Goal: Task Accomplishment & Management: Use online tool/utility

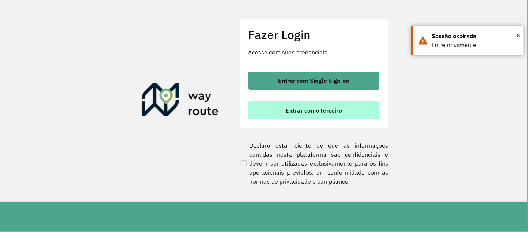
click at [311, 108] on span "Entrar como terceiro" at bounding box center [313, 111] width 56 height 6
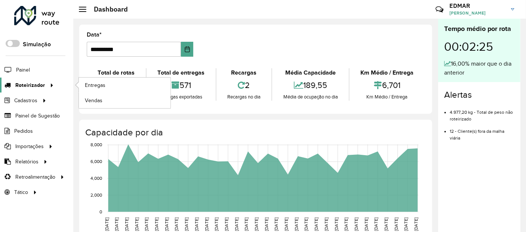
click at [36, 86] on span "Roteirizador" at bounding box center [30, 85] width 30 height 8
click at [98, 85] on span "Entregas" at bounding box center [95, 85] width 21 height 8
click at [101, 85] on span "Entregas" at bounding box center [95, 85] width 21 height 8
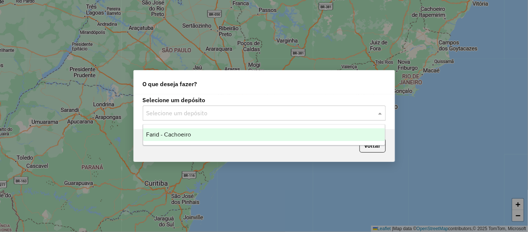
click at [180, 118] on div "Selecione um depósito" at bounding box center [264, 113] width 243 height 15
click at [181, 139] on div "Farid - Cachoeiro" at bounding box center [264, 135] width 242 height 13
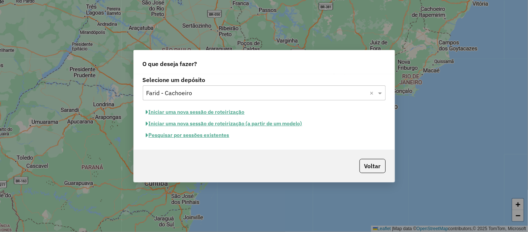
click at [175, 135] on button "Pesquisar por sessões existentes" at bounding box center [188, 136] width 90 height 12
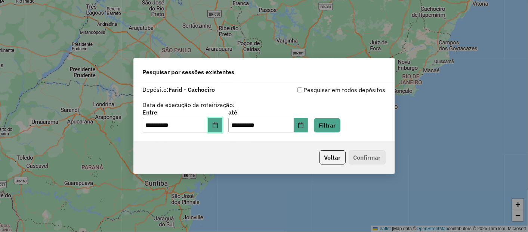
click at [218, 124] on icon "Choose Date" at bounding box center [215, 126] width 6 height 6
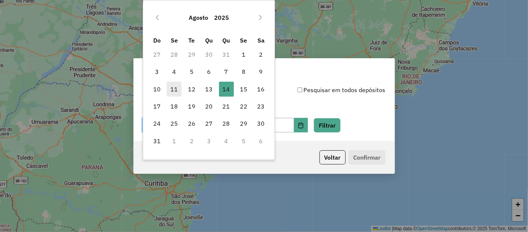
click at [174, 91] on span "11" at bounding box center [174, 89] width 15 height 15
type input "**********"
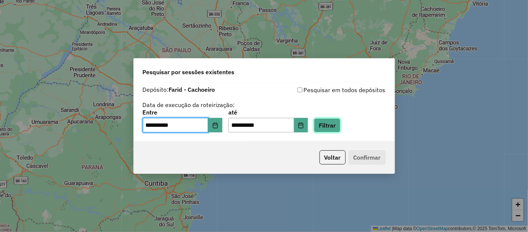
click at [335, 121] on button "Filtrar" at bounding box center [327, 125] width 27 height 14
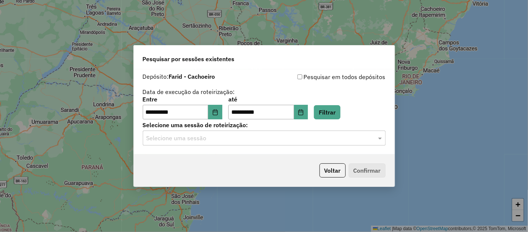
click at [190, 141] on input "text" at bounding box center [256, 138] width 220 height 9
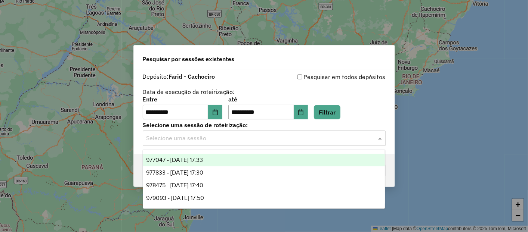
click at [192, 161] on span "977047 - 11/08/2025 17:33" at bounding box center [174, 160] width 57 height 6
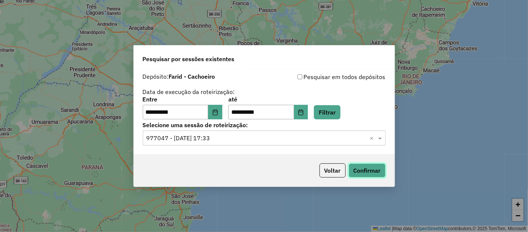
click at [355, 167] on button "Confirmar" at bounding box center [367, 171] width 37 height 14
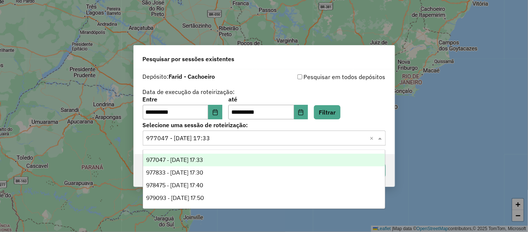
click at [182, 141] on input "text" at bounding box center [256, 138] width 220 height 9
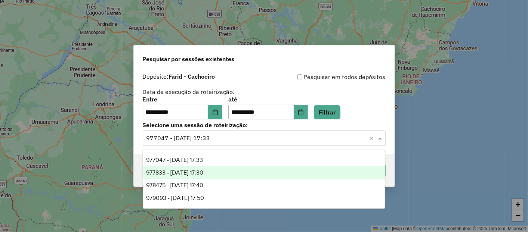
click at [183, 174] on span "977833 - 12/08/2025 17:30" at bounding box center [174, 173] width 57 height 6
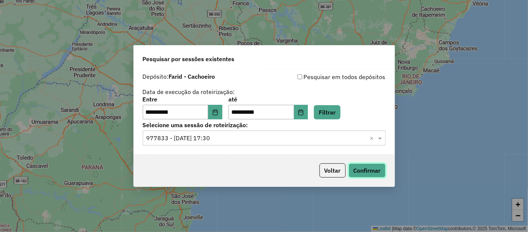
click at [361, 170] on button "Confirmar" at bounding box center [367, 171] width 37 height 14
click at [221, 133] on div "Selecione uma sessão × 977833 - 12/08/2025 17:30 ×" at bounding box center [264, 138] width 243 height 15
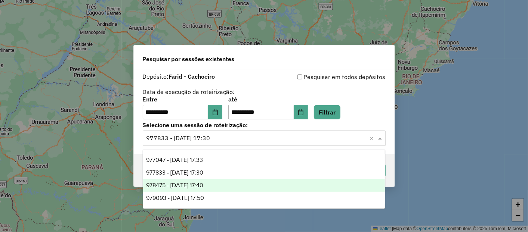
click at [201, 183] on span "978475 - 13/08/2025 17:40" at bounding box center [174, 185] width 57 height 6
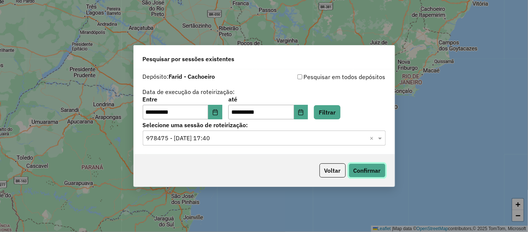
click at [369, 172] on button "Confirmar" at bounding box center [367, 171] width 37 height 14
click at [202, 141] on input "text" at bounding box center [256, 138] width 220 height 9
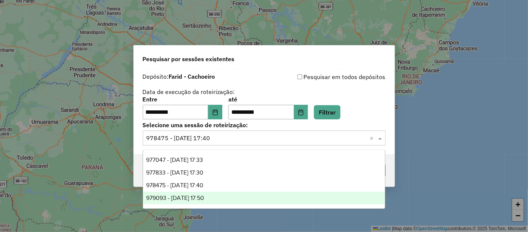
click at [204, 198] on span "979093 - 14/08/2025 17:50" at bounding box center [175, 198] width 58 height 6
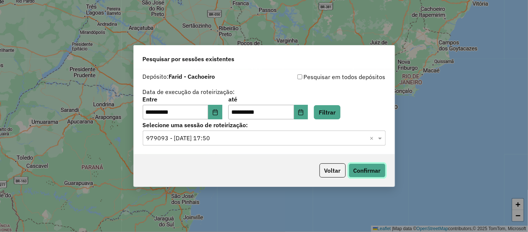
click at [367, 170] on button "Confirmar" at bounding box center [367, 171] width 37 height 14
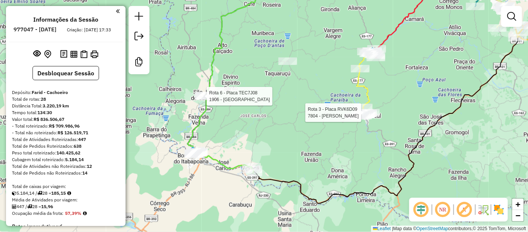
select select "**********"
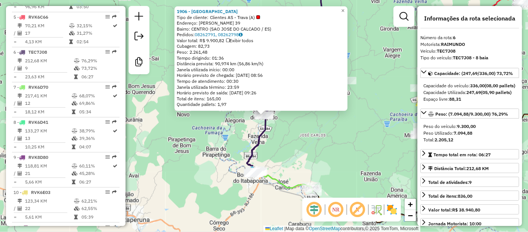
scroll to position [469, 0]
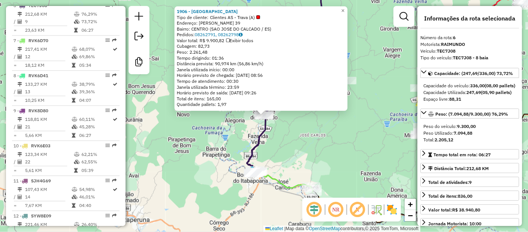
drag, startPoint x: 454, startPoint y: 147, endPoint x: 508, endPoint y: 139, distance: 55.1
click at [508, 139] on div "Peso do veículo: 9.300,00 Peso Utilizado: 7.094,88 Total: 2.205,12" at bounding box center [469, 133] width 99 height 26
drag, startPoint x: 508, startPoint y: 139, endPoint x: 452, endPoint y: 149, distance: 56.5
click at [452, 137] on div "Peso Utilizado: 7.094,88" at bounding box center [469, 133] width 93 height 7
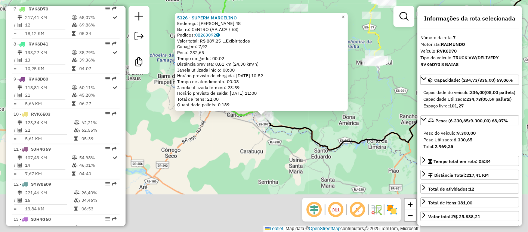
scroll to position [504, 0]
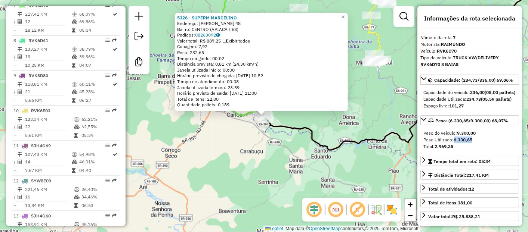
drag, startPoint x: 476, startPoint y: 151, endPoint x: 455, endPoint y: 155, distance: 21.6
click at [455, 143] on div "Peso Utilizado: 6.330,65" at bounding box center [469, 140] width 93 height 7
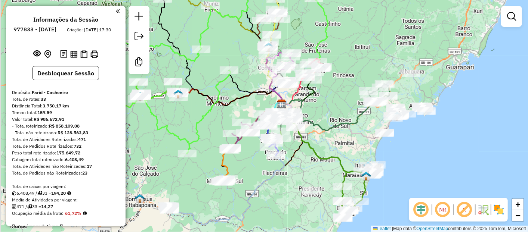
drag, startPoint x: 210, startPoint y: 200, endPoint x: 253, endPoint y: 166, distance: 54.6
click at [254, 164] on div "Janela de atendimento Grade de atendimento Capacidade Transportadoras Veículos …" at bounding box center [264, 116] width 528 height 232
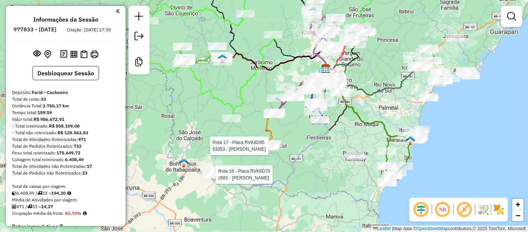
select select "**********"
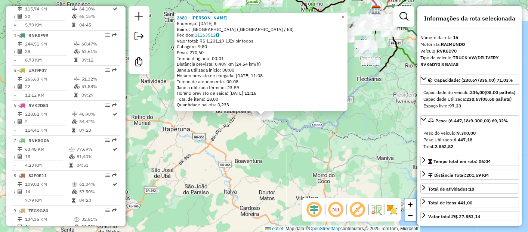
scroll to position [819, 0]
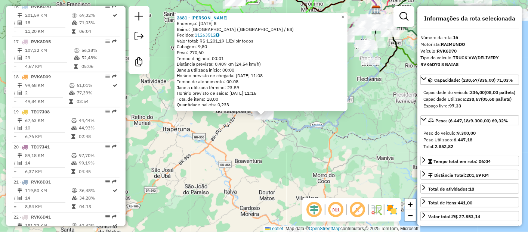
drag, startPoint x: 453, startPoint y: 153, endPoint x: 474, endPoint y: 153, distance: 20.9
click at [474, 143] on div "Peso Utilizado: 6.447,18" at bounding box center [469, 140] width 93 height 7
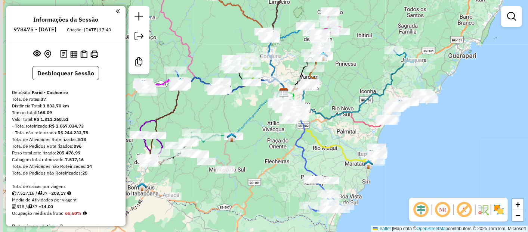
drag, startPoint x: 229, startPoint y: 187, endPoint x: 262, endPoint y: 150, distance: 49.5
click at [261, 151] on div "Janela de atendimento Grade de atendimento Capacidade Transportadoras Veículos …" at bounding box center [264, 116] width 528 height 232
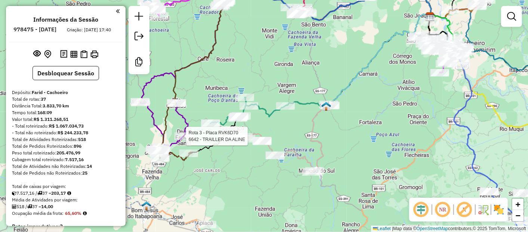
select select "**********"
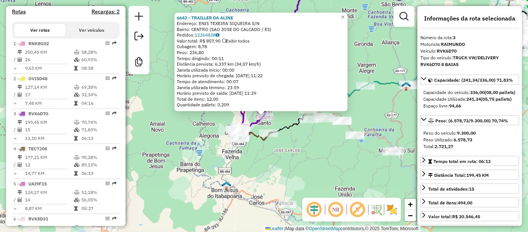
scroll to position [364, 0]
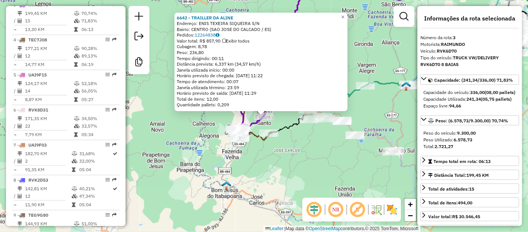
drag, startPoint x: 458, startPoint y: 153, endPoint x: 473, endPoint y: 151, distance: 15.8
click at [473, 143] on div "Peso Utilizado: 6.578,73" at bounding box center [469, 140] width 93 height 7
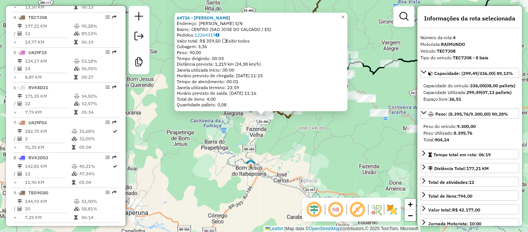
scroll to position [399, 0]
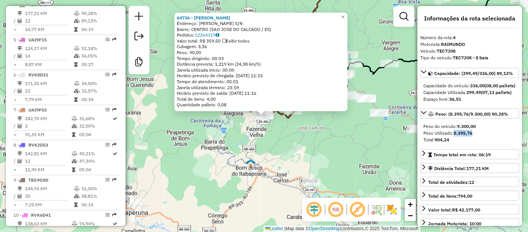
drag, startPoint x: 454, startPoint y: 147, endPoint x: 475, endPoint y: 145, distance: 20.7
click at [475, 137] on div "Peso Utilizado: 8.395,76" at bounding box center [469, 133] width 93 height 7
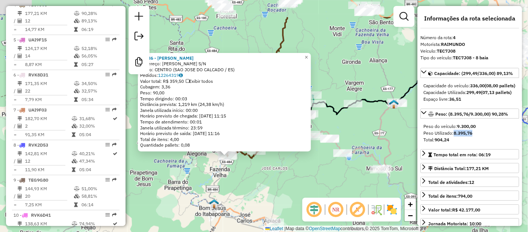
drag, startPoint x: 286, startPoint y: 140, endPoint x: 249, endPoint y: 181, distance: 54.8
click at [249, 181] on div "64736 - DANIELLE SOUZA Endereço: JOAO MARCELINO DE FREITAS S/N Bairro: CENTRO (…" at bounding box center [264, 116] width 528 height 232
click at [308, 54] on span "×" at bounding box center [306, 57] width 3 height 6
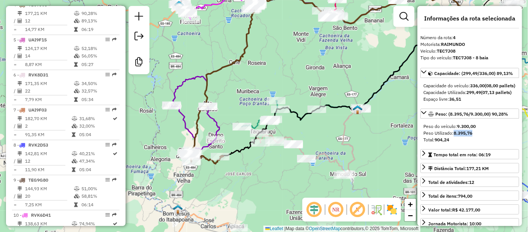
drag, startPoint x: 285, startPoint y: 163, endPoint x: 249, endPoint y: 168, distance: 36.6
click at [249, 168] on div "Janela de atendimento Grade de atendimento Capacidade Transportadoras Veículos …" at bounding box center [264, 116] width 528 height 232
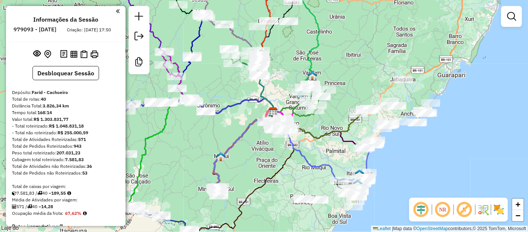
drag, startPoint x: 197, startPoint y: 170, endPoint x: 277, endPoint y: 113, distance: 98.9
click at [276, 113] on div "Janela de atendimento Grade de atendimento Capacidade Transportadoras Veículos …" at bounding box center [264, 116] width 528 height 232
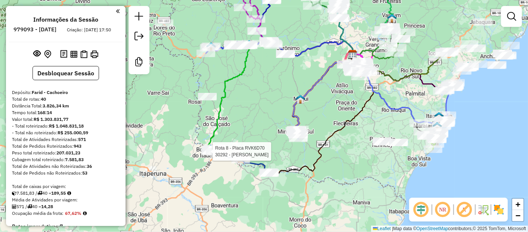
select select "**********"
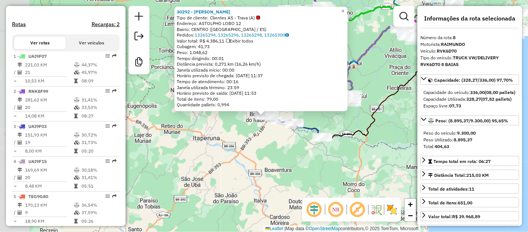
scroll to position [539, 0]
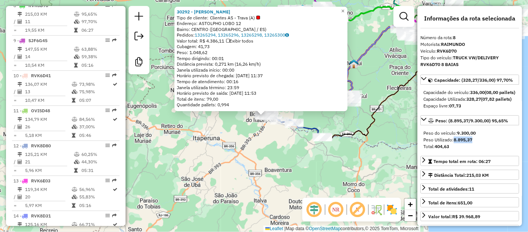
drag, startPoint x: 452, startPoint y: 153, endPoint x: 485, endPoint y: 154, distance: 32.9
click at [485, 143] on div "Peso Utilizado: 8.895,37" at bounding box center [469, 140] width 93 height 7
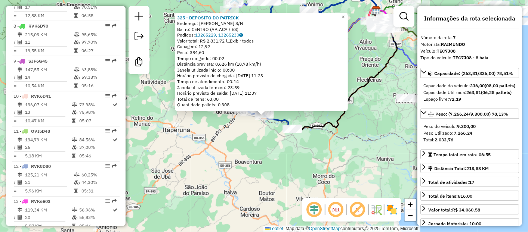
scroll to position [504, 0]
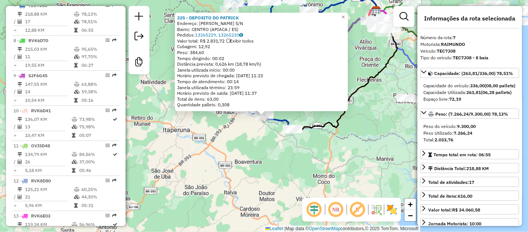
drag, startPoint x: 291, startPoint y: 158, endPoint x: 252, endPoint y: 160, distance: 39.3
click at [291, 158] on div "325 - DEPOSITO DO PATRICK Endereço: JADER PINTO S/N Bairro: CENTRO (APIACA / ES…" at bounding box center [264, 116] width 528 height 232
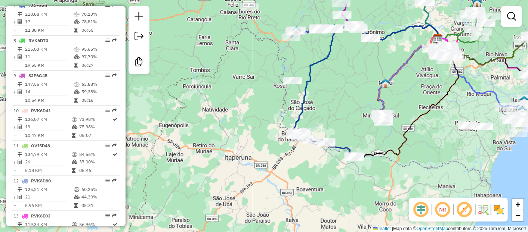
drag, startPoint x: 243, startPoint y: 154, endPoint x: 305, endPoint y: 182, distance: 67.9
click at [305, 182] on div "Janela de atendimento Grade de atendimento Capacidade Transportadoras Veículos …" at bounding box center [264, 116] width 528 height 232
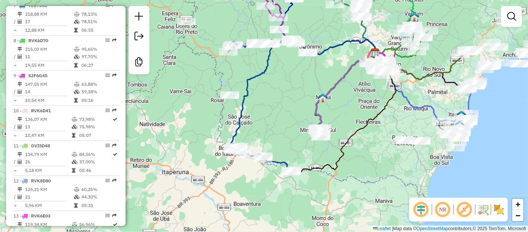
drag, startPoint x: 243, startPoint y: 154, endPoint x: 195, endPoint y: 160, distance: 47.8
click at [195, 160] on div "Janela de atendimento Grade de atendimento Capacidade Transportadoras Veículos …" at bounding box center [264, 116] width 528 height 232
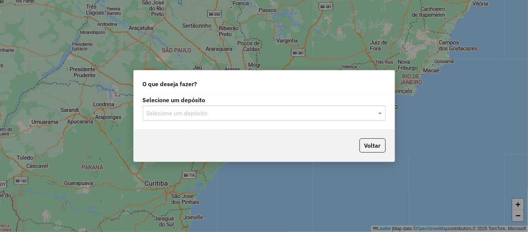
click at [180, 114] on input "text" at bounding box center [256, 113] width 220 height 9
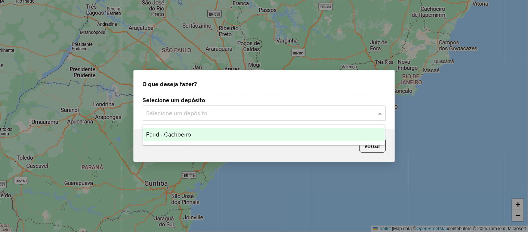
click at [177, 137] on span "Farid - Cachoeiro" at bounding box center [168, 135] width 45 height 6
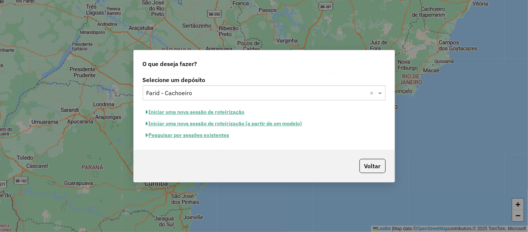
click at [190, 135] on button "Pesquisar por sessões existentes" at bounding box center [188, 136] width 90 height 12
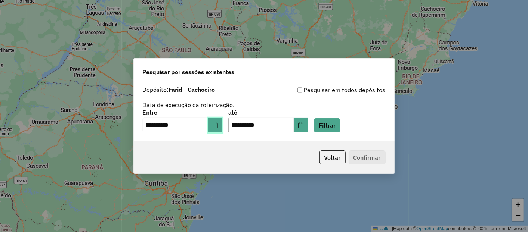
click at [218, 127] on icon "Choose Date" at bounding box center [215, 126] width 6 height 6
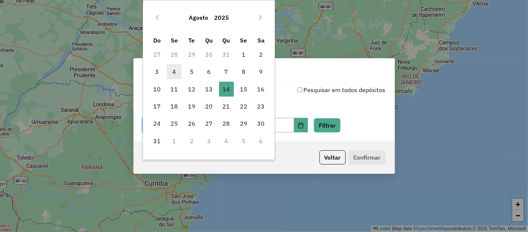
click at [178, 72] on span "4" at bounding box center [174, 71] width 15 height 15
type input "**********"
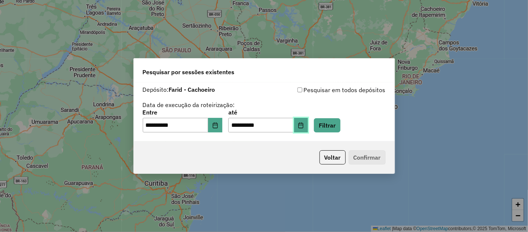
click at [303, 125] on icon "Choose Date" at bounding box center [301, 126] width 5 height 6
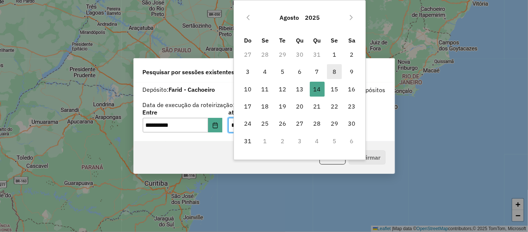
click at [336, 71] on span "8" at bounding box center [334, 71] width 15 height 15
type input "**********"
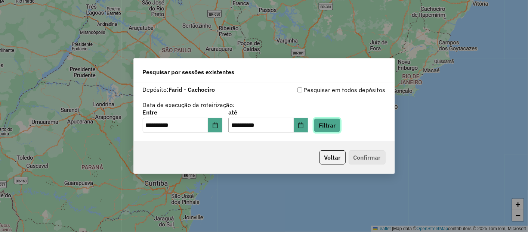
click at [340, 124] on button "Filtrar" at bounding box center [327, 125] width 27 height 14
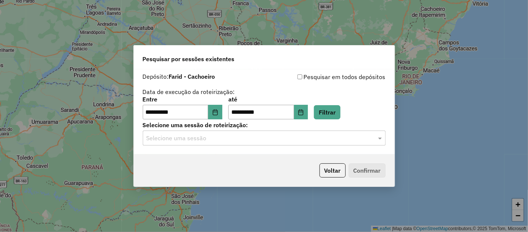
click at [202, 142] on input "text" at bounding box center [256, 138] width 220 height 9
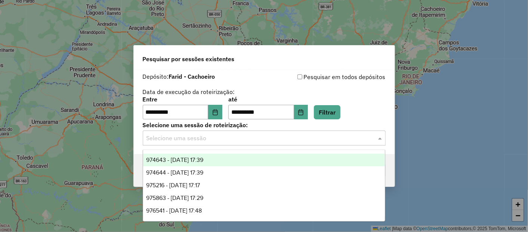
click at [193, 159] on span "974643 - [DATE] 17:39" at bounding box center [174, 160] width 57 height 6
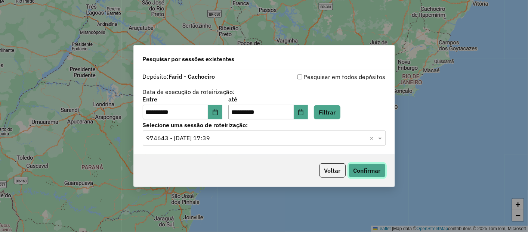
click at [371, 169] on button "Confirmar" at bounding box center [367, 171] width 37 height 14
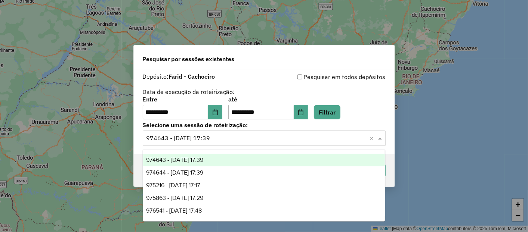
click at [214, 142] on input "text" at bounding box center [256, 138] width 220 height 9
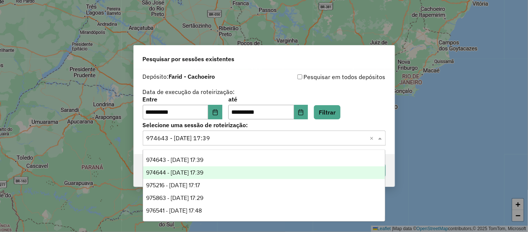
click at [203, 173] on span "974644 - [DATE] 17:39" at bounding box center [174, 173] width 57 height 6
click at [191, 139] on input "text" at bounding box center [256, 138] width 220 height 9
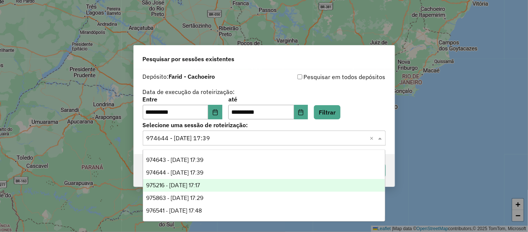
click at [217, 184] on div "975216 - [DATE] 17:17" at bounding box center [264, 185] width 242 height 13
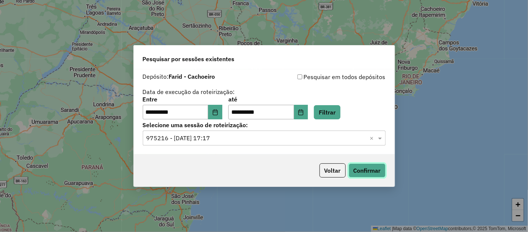
click at [367, 175] on button "Confirmar" at bounding box center [367, 171] width 37 height 14
click at [230, 138] on input "text" at bounding box center [256, 138] width 220 height 9
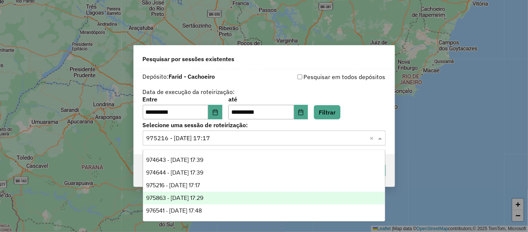
click at [191, 200] on span "975863 - [DATE] 17:29" at bounding box center [174, 198] width 57 height 6
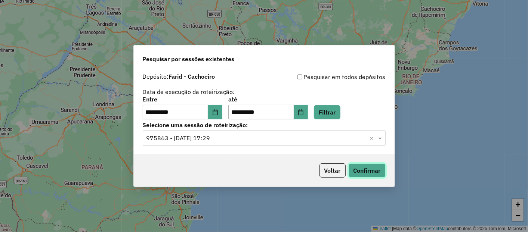
click at [370, 170] on button "Confirmar" at bounding box center [367, 171] width 37 height 14
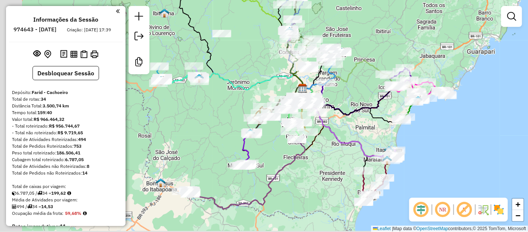
drag, startPoint x: 212, startPoint y: 146, endPoint x: 248, endPoint y: 112, distance: 49.7
click at [247, 112] on div "Janela de atendimento Grade de atendimento Capacidade Transportadoras Veículos …" at bounding box center [264, 116] width 528 height 232
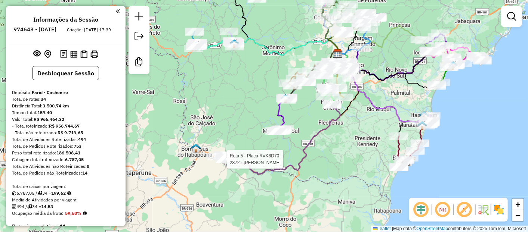
click at [223, 163] on div at bounding box center [225, 159] width 19 height 7
select select "**********"
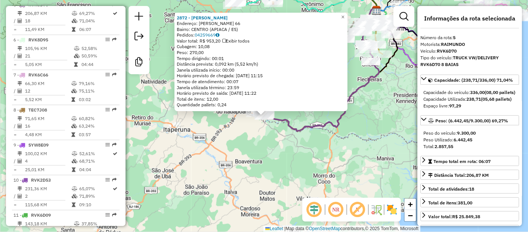
scroll to position [434, 0]
drag, startPoint x: 476, startPoint y: 153, endPoint x: 443, endPoint y: 155, distance: 33.7
click at [443, 143] on div "Peso Utilizado: 6.442,45" at bounding box center [469, 140] width 93 height 7
click at [262, 150] on div "2872 - LU LANCHES Endereço: CAROLINA SILVEIRA 66 Bairro: CENTRO (APIACA / ES) P…" at bounding box center [264, 116] width 528 height 232
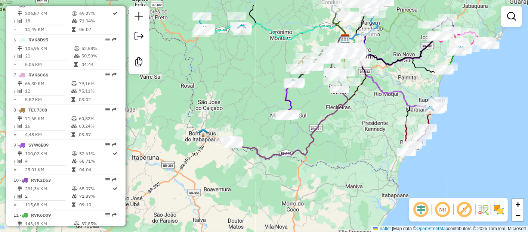
drag, startPoint x: 281, startPoint y: 139, endPoint x: 226, endPoint y: 177, distance: 67.3
click at [225, 182] on div "Janela de atendimento Grade de atendimento Capacidade Transportadoras Veículos …" at bounding box center [264, 116] width 528 height 232
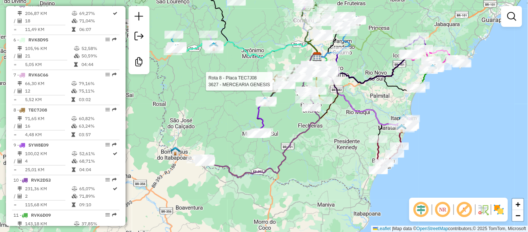
select select "**********"
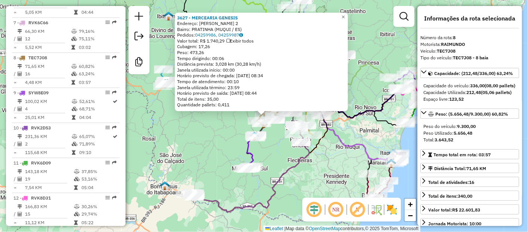
scroll to position [539, 0]
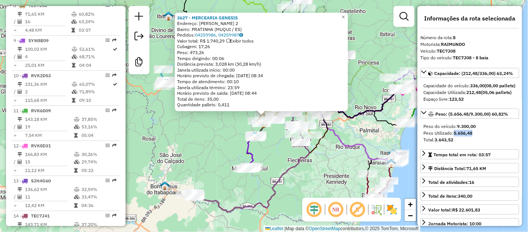
drag, startPoint x: 454, startPoint y: 148, endPoint x: 488, endPoint y: 145, distance: 34.1
click at [488, 137] on div "Peso Utilizado: 5.656,48" at bounding box center [469, 133] width 93 height 7
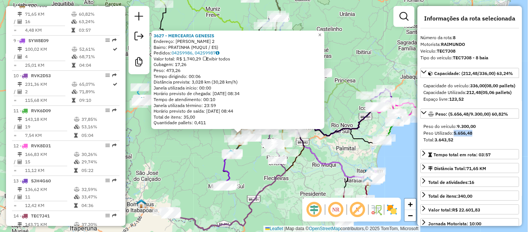
drag, startPoint x: 211, startPoint y: 157, endPoint x: 188, endPoint y: 175, distance: 29.6
click at [188, 175] on div "3627 - MERCEARIA GENESIS Endereço: SAO LUIZ 2 Bairro: PRATINHA (MUQUI / ES) Ped…" at bounding box center [264, 116] width 528 height 232
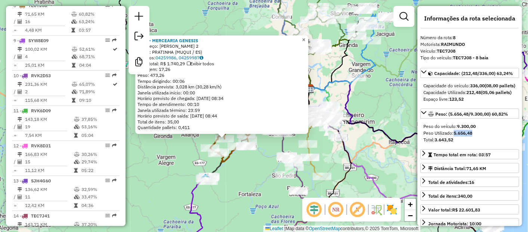
click at [305, 37] on span "×" at bounding box center [303, 39] width 3 height 6
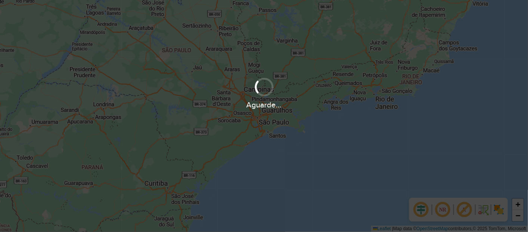
click at [301, 151] on div "Aguarde..." at bounding box center [264, 116] width 528 height 232
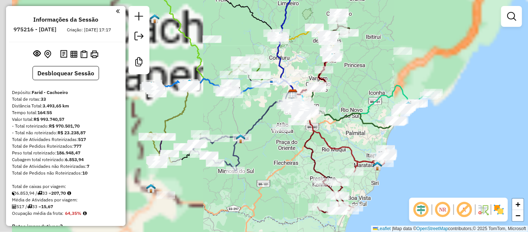
drag, startPoint x: 248, startPoint y: 168, endPoint x: 321, endPoint y: 127, distance: 83.3
click at [317, 129] on div "Janela de atendimento Grade de atendimento Capacidade Transportadoras Veículos …" at bounding box center [264, 116] width 528 height 232
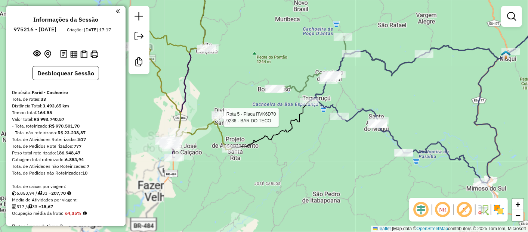
select select "**********"
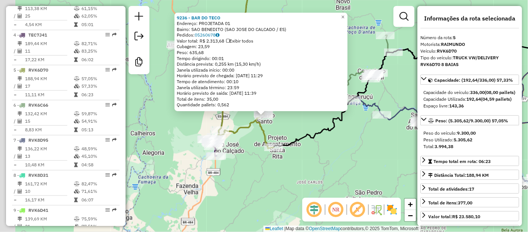
scroll to position [434, 0]
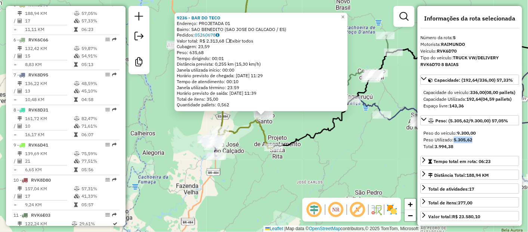
drag, startPoint x: 452, startPoint y: 153, endPoint x: 476, endPoint y: 151, distance: 24.0
click at [476, 143] on div "Peso Utilizado: 5.305,62" at bounding box center [469, 140] width 93 height 7
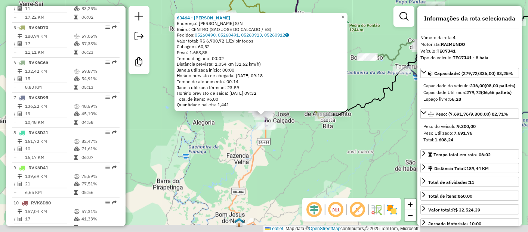
scroll to position [399, 0]
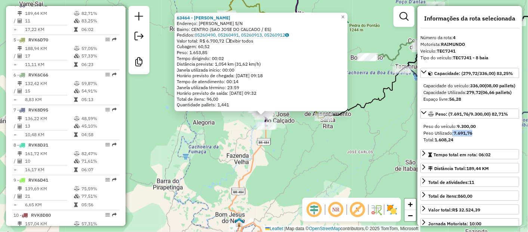
drag, startPoint x: 477, startPoint y: 145, endPoint x: 450, endPoint y: 148, distance: 27.4
click at [450, 137] on div "Peso Utilizado: 7.691,76" at bounding box center [469, 133] width 93 height 7
click at [307, 160] on div "63464 - ARTHUR PASSALINE Endereço: CARLOS BARROSO S/N Bairro: CENTRO (SAO JOSE …" at bounding box center [264, 116] width 528 height 232
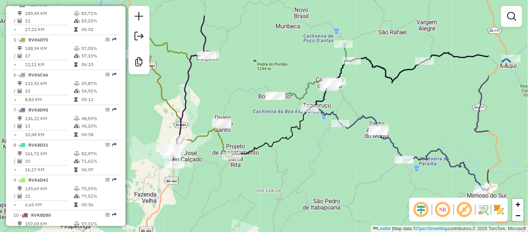
drag, startPoint x: 342, startPoint y: 159, endPoint x: 203, endPoint y: 209, distance: 148.3
click at [203, 209] on div "Janela de atendimento Grade de atendimento Capacidade Transportadoras Veículos …" at bounding box center [264, 116] width 528 height 232
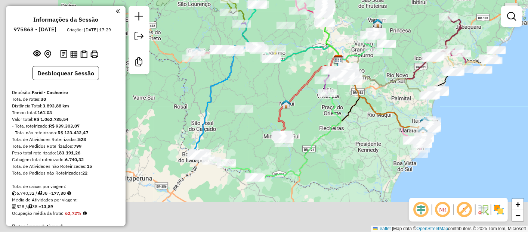
drag, startPoint x: 197, startPoint y: 159, endPoint x: 275, endPoint y: 98, distance: 98.2
click at [274, 98] on div "Janela de atendimento Grade de atendimento Capacidade Transportadoras Veículos …" at bounding box center [264, 116] width 528 height 232
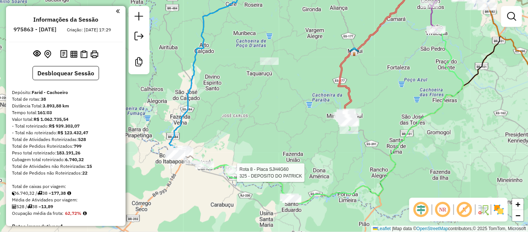
select select "**********"
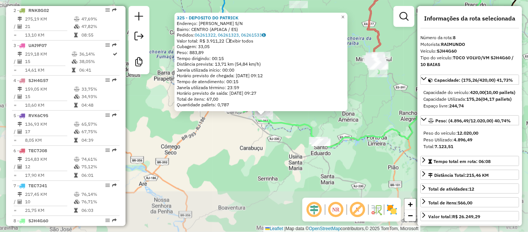
scroll to position [539, 0]
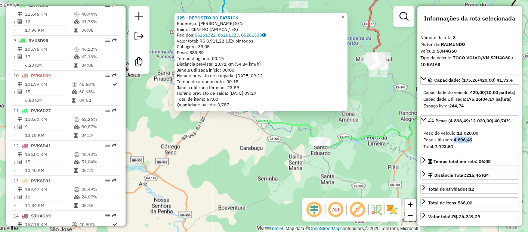
drag, startPoint x: 452, startPoint y: 154, endPoint x: 477, endPoint y: 152, distance: 25.5
click at [477, 143] on div "Peso Utilizado: 4.896,49" at bounding box center [469, 140] width 93 height 7
click at [203, 120] on div "325 - DEPOSITO DO [PERSON_NAME]: [PERSON_NAME] S/N Bairro: CENTRO (APIACA / [GE…" at bounding box center [264, 116] width 528 height 232
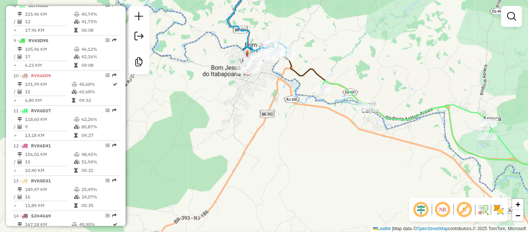
drag, startPoint x: 216, startPoint y: 84, endPoint x: 207, endPoint y: 123, distance: 39.2
click at [207, 123] on div "Janela de atendimento Grade de atendimento Capacidade Transportadoras Veículos …" at bounding box center [264, 116] width 528 height 232
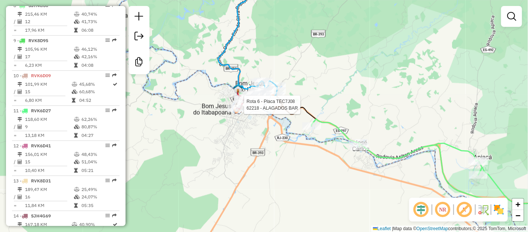
select select "**********"
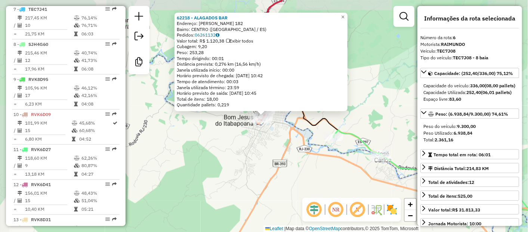
scroll to position [469, 0]
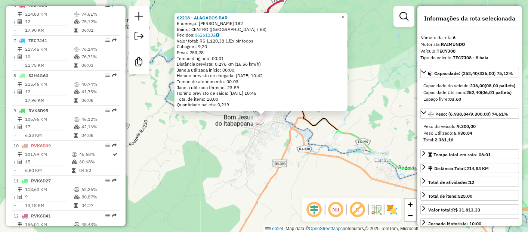
drag, startPoint x: 453, startPoint y: 146, endPoint x: 470, endPoint y: 146, distance: 17.2
click at [470, 137] on div "Peso Utilizado: 6.938,84" at bounding box center [469, 133] width 93 height 7
drag, startPoint x: 368, startPoint y: 84, endPoint x: 316, endPoint y: 127, distance: 67.2
click at [367, 84] on div "62218 - ALAGADOS BAR Endereço: [PERSON_NAME] 182 Bairro: CENTRO ([GEOGRAPHIC_DA…" at bounding box center [264, 116] width 528 height 232
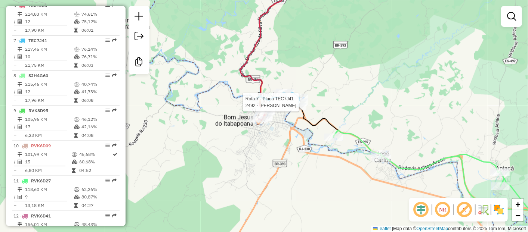
select select "**********"
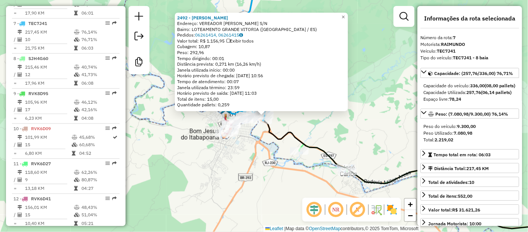
scroll to position [504, 0]
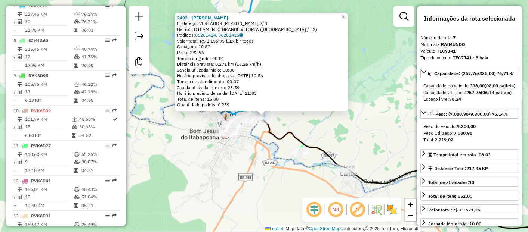
drag, startPoint x: 453, startPoint y: 145, endPoint x: 476, endPoint y: 145, distance: 23.2
click at [476, 137] on div "Peso Utilizado: 7.080,98" at bounding box center [469, 133] width 93 height 7
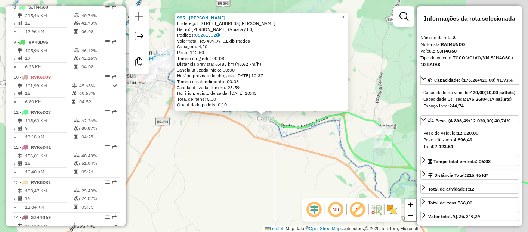
scroll to position [539, 0]
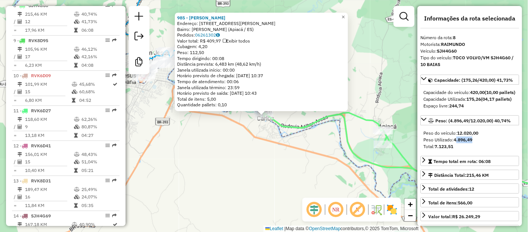
drag, startPoint x: 456, startPoint y: 152, endPoint x: 475, endPoint y: 151, distance: 18.7
click at [475, 143] on div "Peso Utilizado: 4.896,49" at bounding box center [469, 140] width 93 height 7
